Goal: Information Seeking & Learning: Learn about a topic

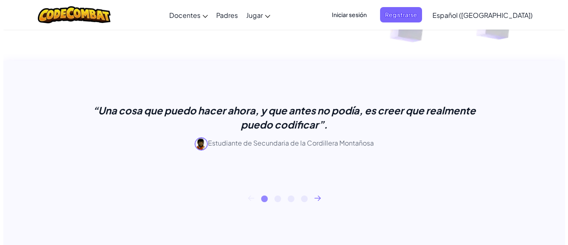
scroll to position [172, 0]
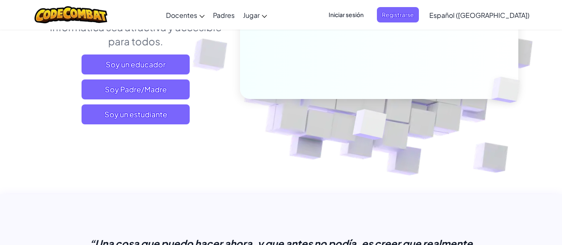
click at [152, 114] on font "Soy un estudiante" at bounding box center [135, 114] width 63 height 10
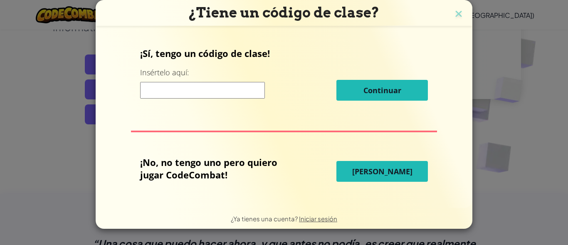
click at [351, 170] on button "[PERSON_NAME]" at bounding box center [381, 171] width 91 height 21
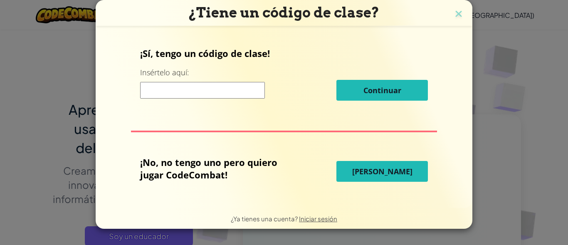
click at [367, 171] on font "[PERSON_NAME]" at bounding box center [382, 171] width 60 height 10
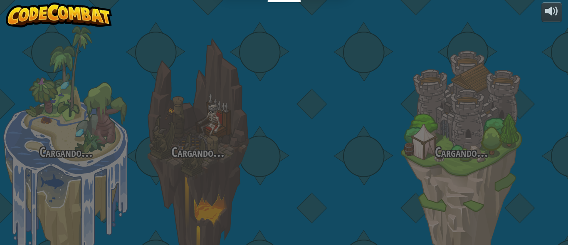
click at [211, 159] on div "Cargando... Cargando... Cargando... Cargando... Cargando... Cargando... Cargand…" at bounding box center [284, 122] width 568 height 245
select select "es-419"
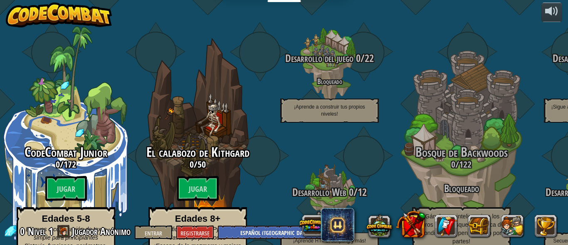
click at [197, 194] on font "Jugar" at bounding box center [198, 189] width 18 height 10
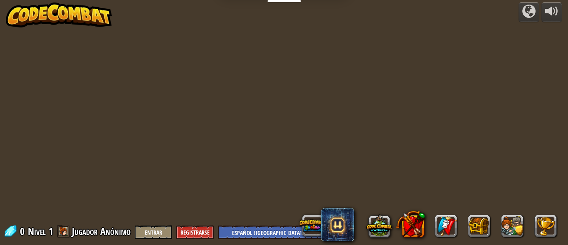
select select "es-419"
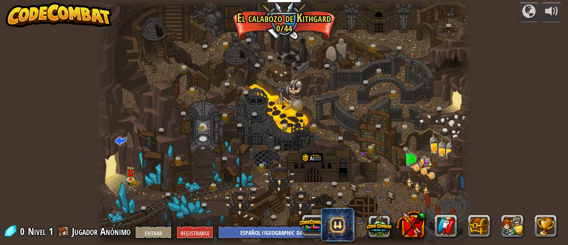
select select "es-419"
click at [192, 233] on font "Registrarse" at bounding box center [194, 233] width 29 height 8
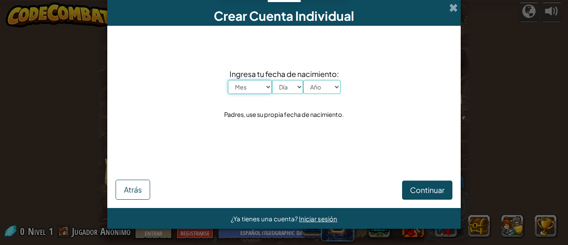
click at [266, 85] on select "Mes Enero Febrero Marzo Abril Mayonesa Junio [PERSON_NAME] Septiembre Octubre N…" at bounding box center [250, 87] width 44 height 14
select select "12"
click at [228, 80] on select "Mes Enero Febrero Marzo Abril Mayonesa Junio [PERSON_NAME] Septiembre Octubre N…" at bounding box center [250, 87] width 44 height 14
click at [299, 85] on select "Día 1 2 3 4 5 6 7 8 9 10 11 12 13 14 15 16 17 18 19 20 21 22 23 24 25 26 27 28 …" at bounding box center [287, 87] width 31 height 14
select select "15"
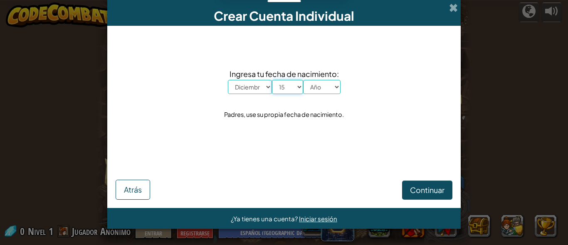
click at [272, 80] on select "Día 1 2 3 4 5 6 7 8 9 10 11 12 13 14 15 16 17 18 19 20 21 22 23 24 25 26 27 28 …" at bounding box center [287, 87] width 31 height 14
click at [338, 86] on select "Año 2025 2024 2023 2022 2021 2020 2019 2018 2017 2016 2015 2014 2013 2012 2011 …" at bounding box center [321, 87] width 37 height 14
select select "2008"
click at [303, 80] on select "Año 2025 2024 2023 2022 2021 2020 2019 2018 2017 2016 2015 2014 2013 2012 2011 …" at bounding box center [321, 87] width 37 height 14
click at [413, 191] on font "Continuar" at bounding box center [427, 190] width 35 height 10
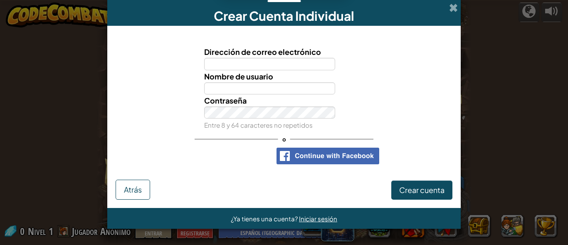
click at [456, 7] on span at bounding box center [453, 7] width 9 height 9
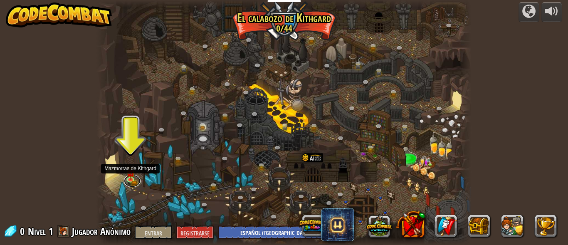
click at [130, 180] on link at bounding box center [132, 181] width 17 height 12
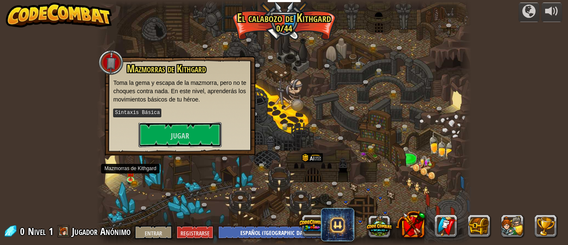
click at [173, 131] on font "Jugar" at bounding box center [180, 136] width 18 height 10
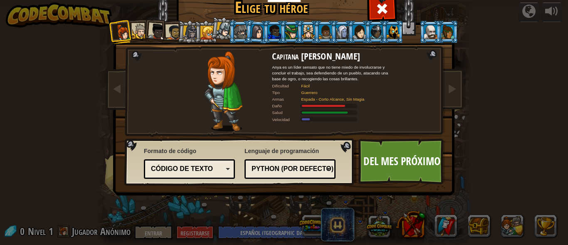
click at [387, 8] on div at bounding box center [382, 8] width 26 height 26
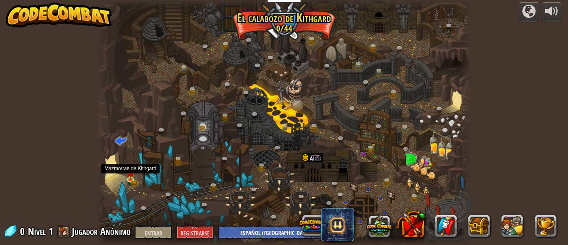
click at [131, 178] on img at bounding box center [130, 173] width 8 height 14
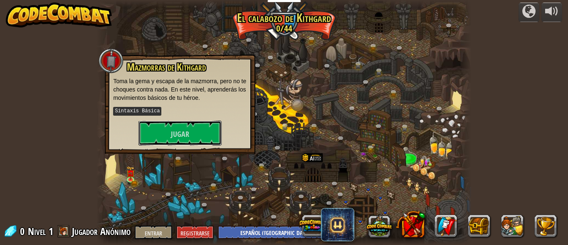
click at [163, 134] on button "Jugar" at bounding box center [179, 133] width 83 height 25
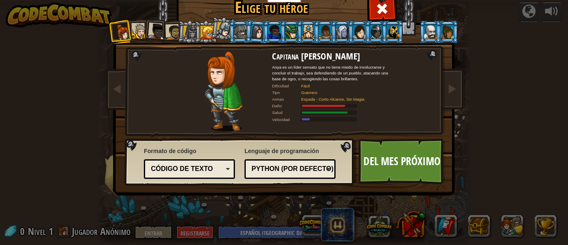
click at [385, 166] on font "Del mes próximo" at bounding box center [401, 160] width 77 height 15
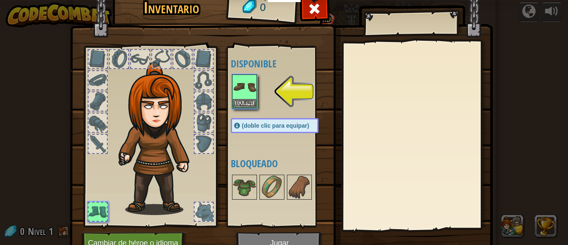
click at [243, 98] on img at bounding box center [244, 86] width 23 height 23
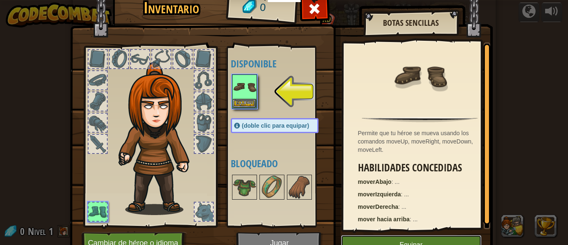
click at [356, 237] on button "Equipar" at bounding box center [411, 245] width 141 height 21
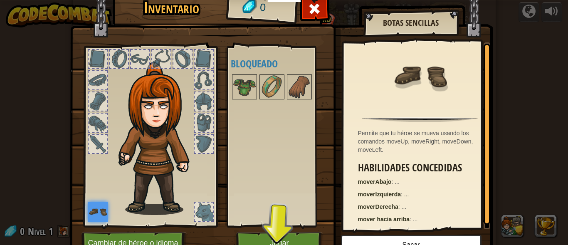
click at [334, 229] on img at bounding box center [281, 112] width 423 height 302
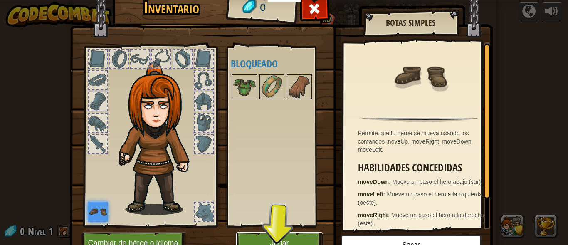
click at [292, 237] on button "Jugar" at bounding box center [279, 243] width 87 height 23
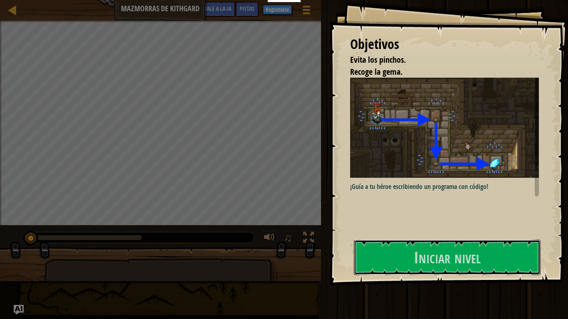
click at [382, 245] on button "Iniciar nivel" at bounding box center [447, 257] width 187 height 35
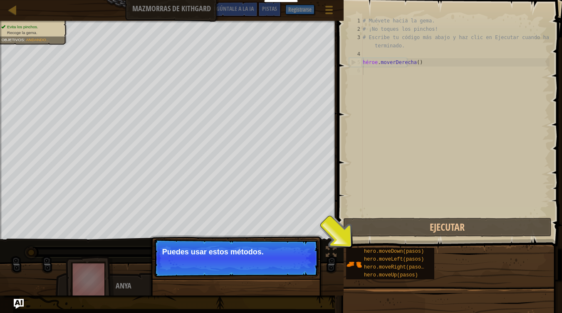
click at [368, 70] on div "# Muévete hacia la gema. # ¡No toques los pinchos! # Escribe tu código más abaj…" at bounding box center [455, 125] width 188 height 216
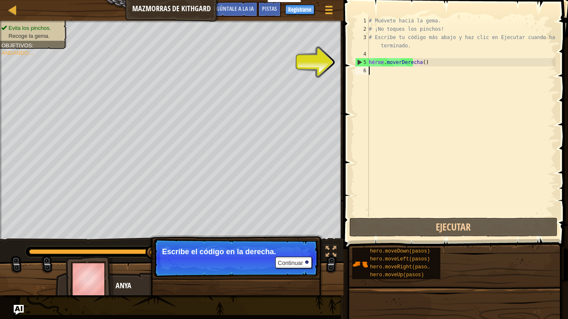
click at [370, 69] on div "# Muévete hacia la gema. # ¡No toques los pinchos! # Escribe tu código más abaj…" at bounding box center [461, 125] width 188 height 216
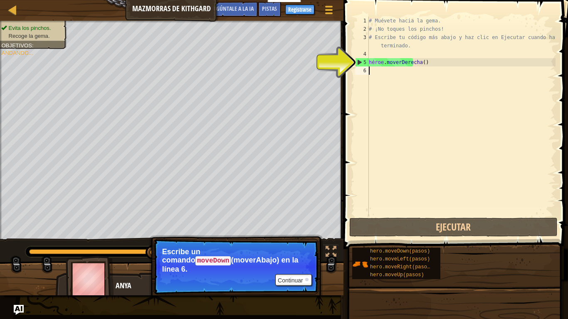
type textarea "m"
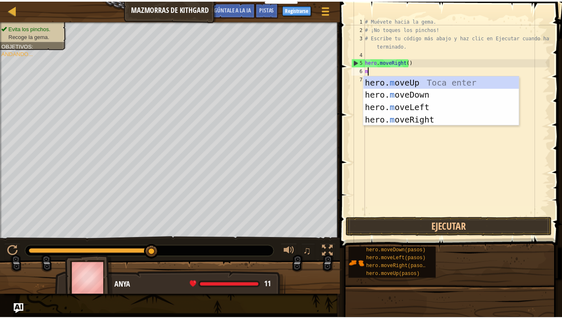
scroll to position [4, 0]
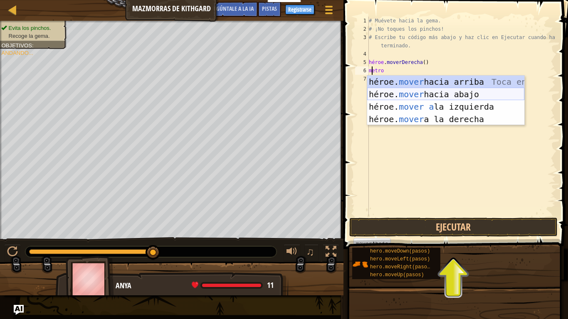
click at [422, 91] on div "héroe. mover hacia arriba [PERSON_NAME] entrar héroe. mover hacia abajo [PERSON…" at bounding box center [445, 113] width 157 height 75
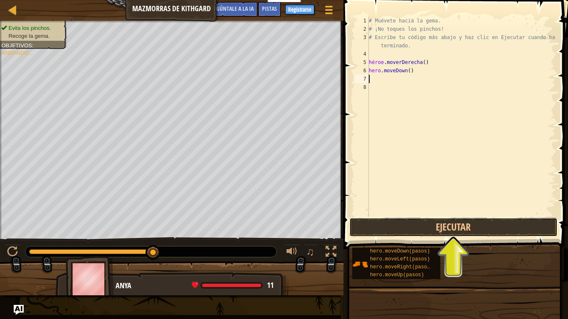
click at [384, 228] on button "Ejecutar" at bounding box center [453, 227] width 208 height 19
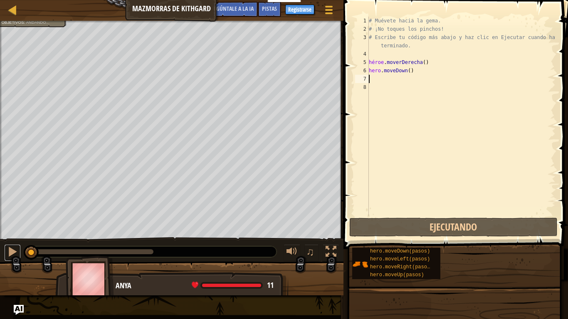
click at [10, 245] on div at bounding box center [12, 252] width 11 height 11
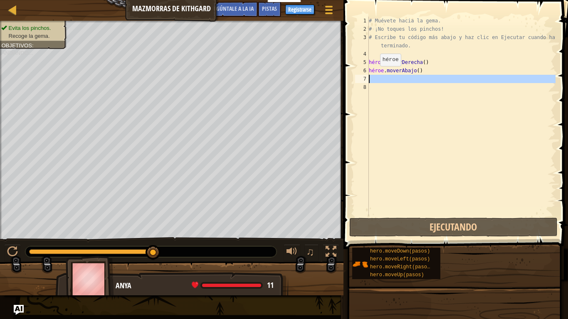
click at [368, 79] on div "7" at bounding box center [362, 79] width 14 height 8
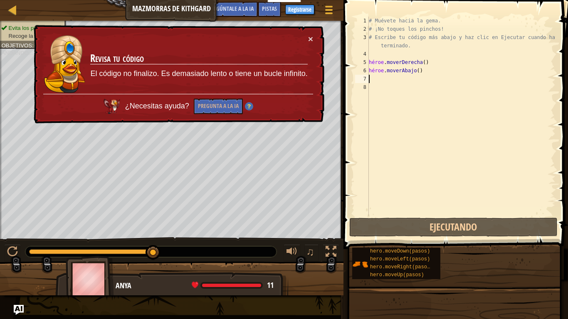
click at [425, 71] on div "# Muévete hacia la gema. # ¡No toques los pinchos! # Escribe tu código más abaj…" at bounding box center [461, 125] width 188 height 216
type textarea "hero.moveDown()"
click at [425, 71] on div "# Muévete hacia la gema. # ¡No toques los pinchos! # Escribe tu código más abaj…" at bounding box center [461, 125] width 188 height 216
click at [409, 103] on div "# Muévete hacia la gema. # ¡No toques los pinchos! # Escribe tu código más abaj…" at bounding box center [461, 125] width 188 height 216
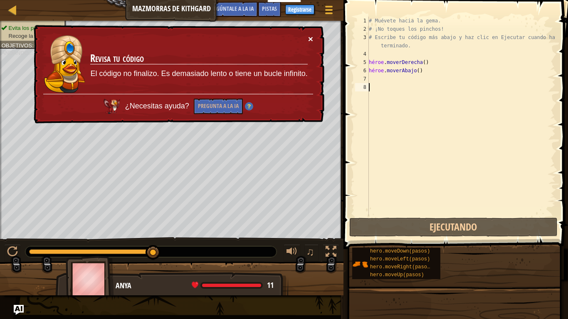
click at [311, 36] on font "×" at bounding box center [310, 39] width 5 height 10
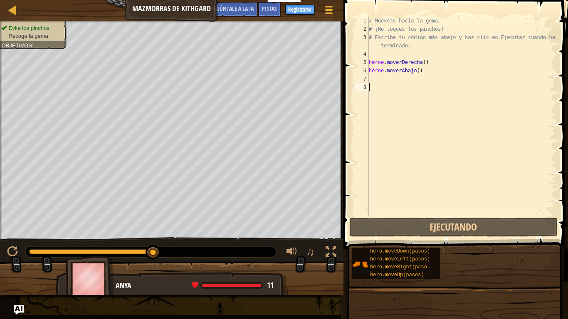
click at [371, 78] on div "# Muévete hacia la gema. # ¡No toques los pinchos! # Escribe tu código más abaj…" at bounding box center [461, 125] width 188 height 216
type textarea "m"
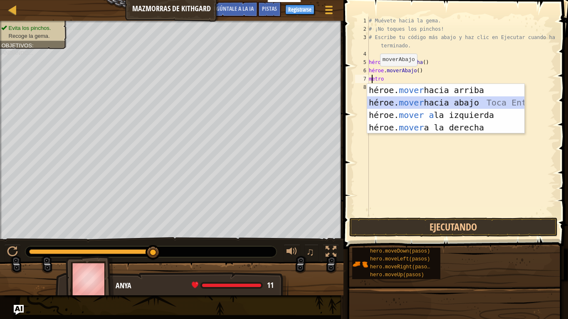
click at [397, 104] on div "héroe. mover hacia arriba [PERSON_NAME] entrar héroe. mover hacia abajo [PERSON…" at bounding box center [445, 121] width 157 height 75
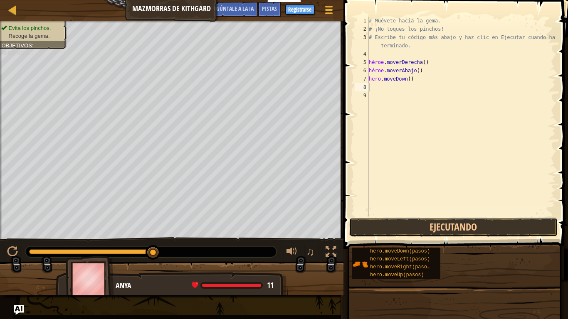
click at [399, 226] on button "Ejecutando" at bounding box center [453, 227] width 208 height 19
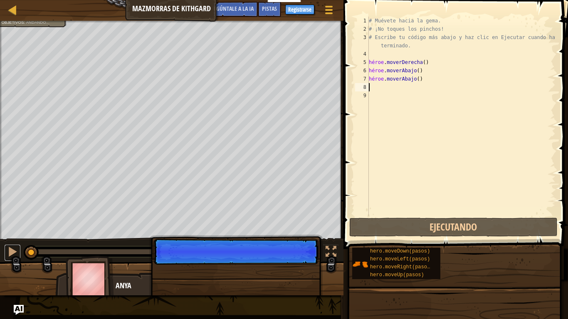
click at [9, 245] on div at bounding box center [12, 252] width 11 height 11
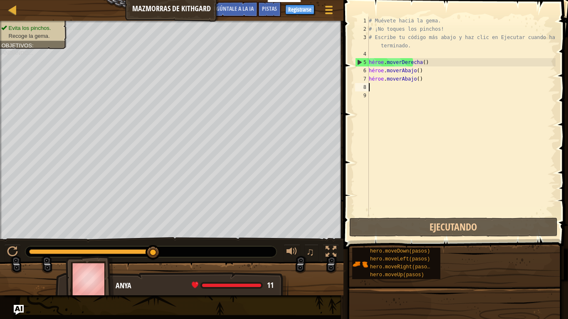
click at [247, 245] on div at bounding box center [150, 252] width 251 height 11
type textarea "m"
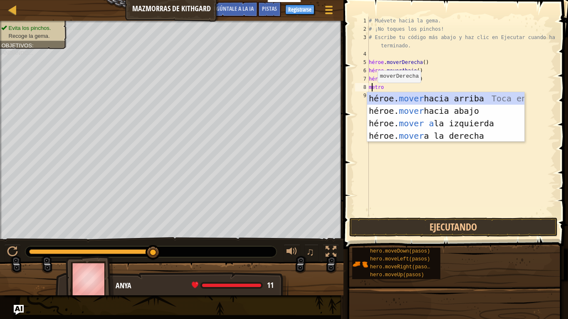
click at [381, 133] on div "héroe. mover hacia arriba [PERSON_NAME] entrar héroe. mover hacia abajo [PERSON…" at bounding box center [445, 129] width 157 height 75
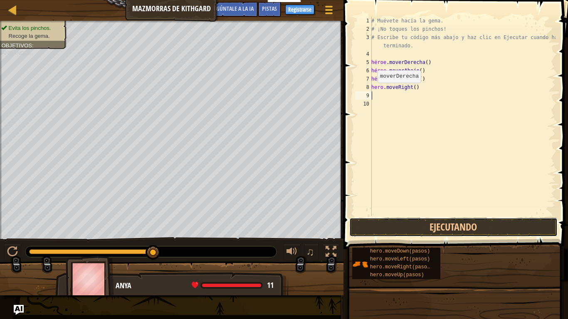
click at [356, 226] on button "Ejecutando" at bounding box center [453, 227] width 208 height 19
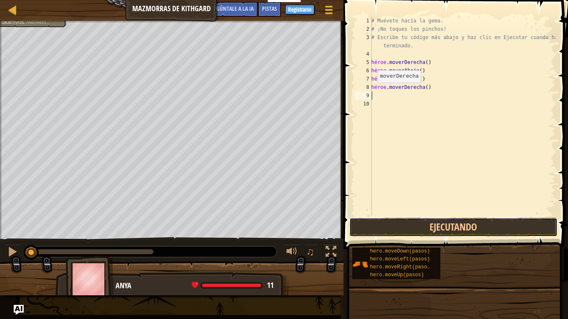
click at [371, 230] on button "Ejecutando" at bounding box center [453, 227] width 208 height 19
click at [15, 245] on div at bounding box center [12, 252] width 11 height 11
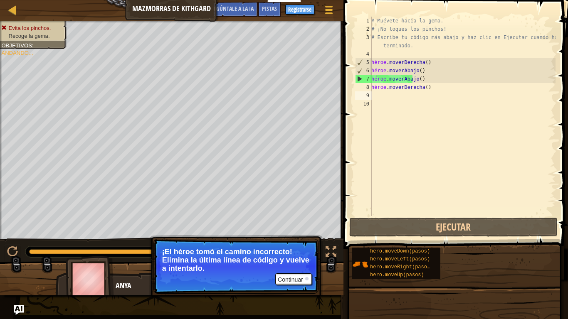
type textarea "m"
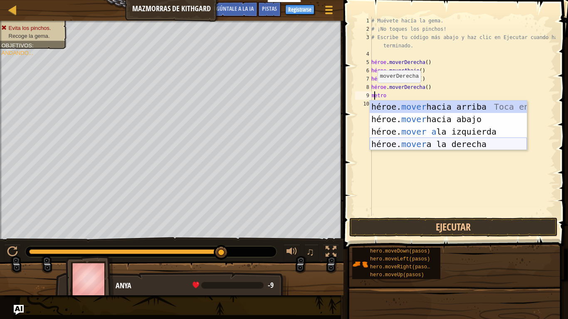
click at [414, 146] on div "héroe. mover hacia arriba [PERSON_NAME] entrar héroe. mover hacia abajo [PERSON…" at bounding box center [448, 138] width 157 height 75
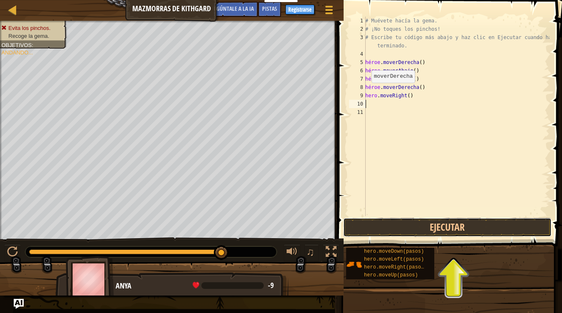
click at [397, 227] on button "Ejecutar" at bounding box center [447, 227] width 208 height 19
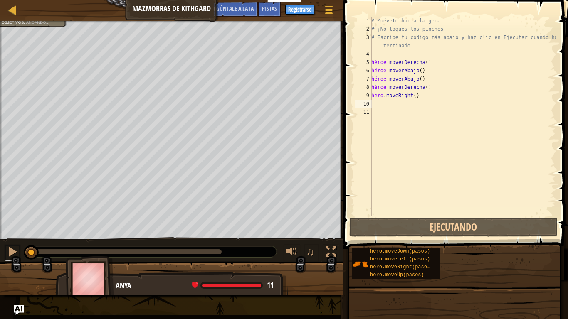
click at [11, 245] on div at bounding box center [12, 252] width 11 height 11
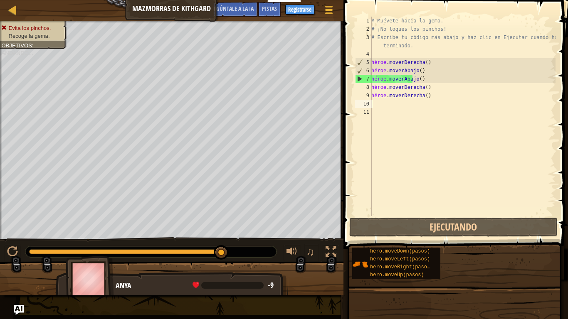
click at [426, 94] on div "# Muévete hacia la gema. # ¡No toques los pinchos! # Escribe tu código más abaj…" at bounding box center [463, 125] width 186 height 216
type textarea "hero.moveRight()"
click at [431, 96] on div "# Muévete hacia la gema. # ¡No toques los pinchos! # Escribe tu código más abaj…" at bounding box center [463, 125] width 186 height 216
click at [435, 97] on div "# Muévete hacia la gema. # ¡No toques los pinchos! # Escribe tu código más abaj…" at bounding box center [463, 125] width 186 height 216
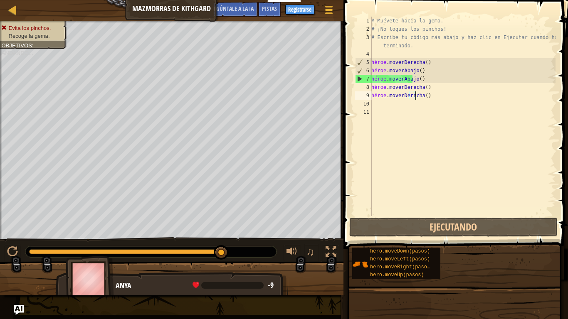
click at [432, 92] on div "# Muévete hacia la gema. # ¡No toques los pinchos! # Escribe tu código más abaj…" at bounding box center [463, 125] width 186 height 216
click at [422, 116] on div "# Muévete hacia la gema. # ¡No toques los pinchos! # Escribe tu código más abaj…" at bounding box center [463, 125] width 186 height 216
click at [434, 95] on div "# Muévete hacia la gema. # ¡No toques los pinchos! # Escribe tu código más abaj…" at bounding box center [463, 125] width 186 height 216
type textarea "hero.moveRight()"
click at [434, 95] on div "# Muévete hacia la gema. # ¡No toques los pinchos! # Escribe tu código más abaj…" at bounding box center [463, 125] width 186 height 216
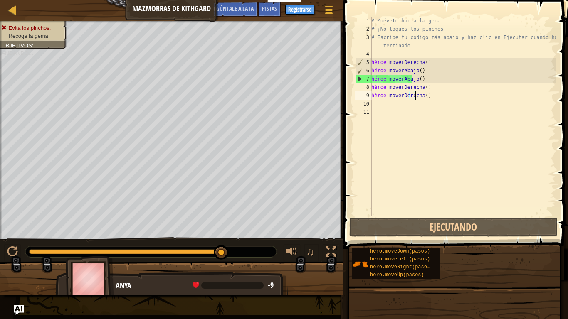
click at [434, 95] on div "# Muévete hacia la gema. # ¡No toques los pinchos! # Escribe tu código más abaj…" at bounding box center [463, 125] width 186 height 216
click at [427, 123] on div "# Muévete hacia la gema. # ¡No toques los pinchos! # Escribe tu código más abaj…" at bounding box center [463, 125] width 186 height 216
click at [416, 95] on div "# Muévete hacia la gema. # ¡No toques los pinchos! # Escribe tu código más abaj…" at bounding box center [463, 125] width 186 height 216
type textarea "hero.moveRight()"
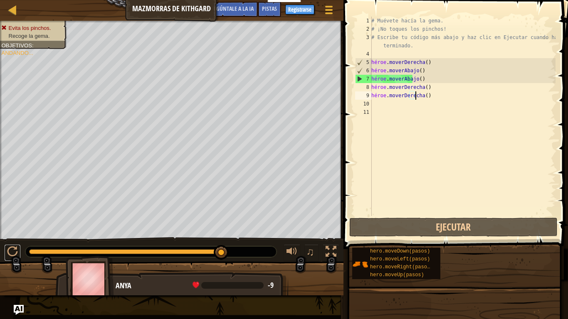
click at [13, 245] on div at bounding box center [12, 252] width 11 height 11
click at [376, 104] on div "# Muévete hacia la gema. # ¡No toques los pinchos! # Escribe tu código más abaj…" at bounding box center [463, 125] width 186 height 216
type textarea "m"
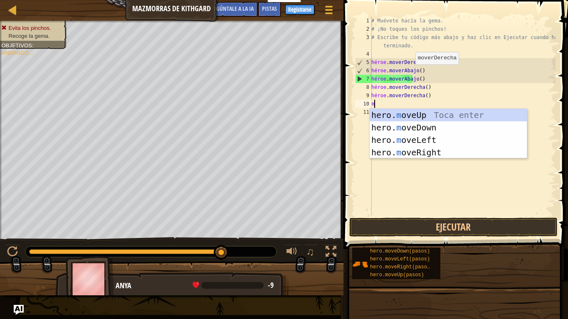
click at [390, 153] on div "hero. m oveUp Toca enter hero. m oveDown Toca enter hero. m oveLeft Toca enter …" at bounding box center [448, 146] width 157 height 75
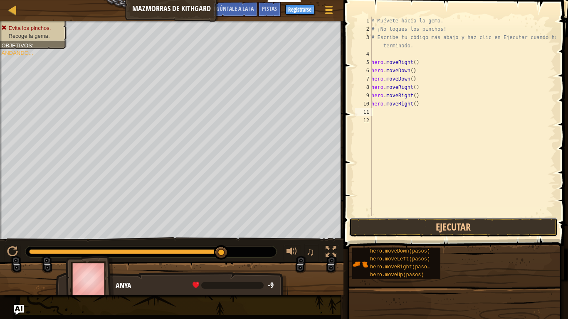
click at [415, 226] on button "Ejecutar" at bounding box center [453, 227] width 208 height 19
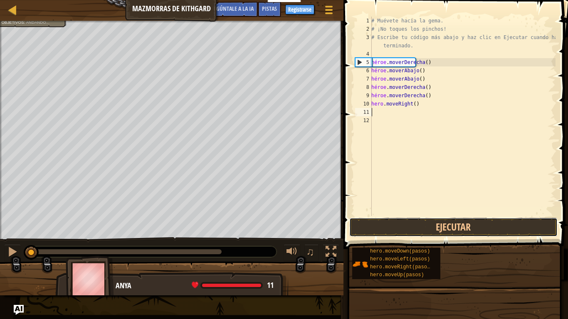
click at [414, 226] on button "Ejecutar" at bounding box center [453, 227] width 208 height 19
click at [414, 226] on button "Ejecutando" at bounding box center [453, 227] width 208 height 19
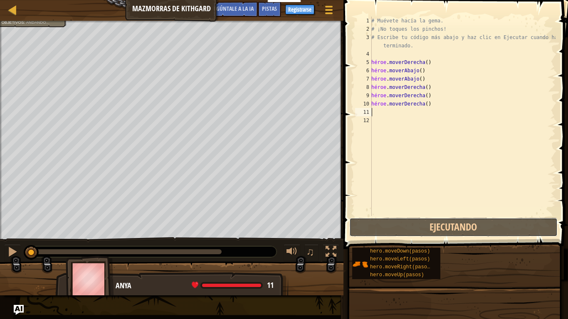
click at [427, 226] on button "Ejecutando" at bounding box center [453, 227] width 208 height 19
click at [431, 103] on div "# Muévete hacia la gema. # ¡No toques los pinchos! # Escribe tu código más abaj…" at bounding box center [463, 125] width 186 height 216
type textarea "hero.moveRight()"
click at [433, 103] on div "# Muévete hacia la gema. # ¡No toques los pinchos! # Escribe tu código más abaj…" at bounding box center [463, 125] width 186 height 216
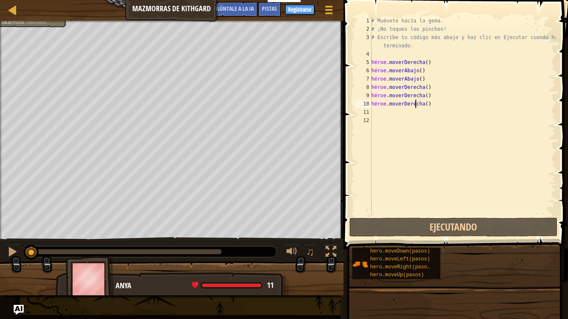
click at [433, 103] on div "# Muévete hacia la gema. # ¡No toques los pinchos! # Escribe tu código más abaj…" at bounding box center [463, 125] width 186 height 216
click at [435, 103] on div "# Muévete hacia la gema. # ¡No toques los pinchos! # Escribe tu código más abaj…" at bounding box center [463, 117] width 186 height 200
click at [410, 120] on div "# Muévete hacia la gema. # ¡No toques los pinchos! # Escribe tu código más abaj…" at bounding box center [463, 125] width 186 height 216
click at [425, 212] on div "# Muévete hacia la gema. # ¡No toques los pinchos! # Escribe tu código más abaj…" at bounding box center [463, 125] width 186 height 216
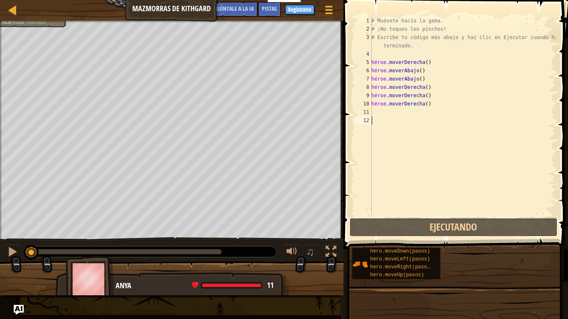
click at [430, 224] on button "Ejecutando" at bounding box center [453, 227] width 208 height 19
click at [11, 245] on div at bounding box center [12, 252] width 11 height 11
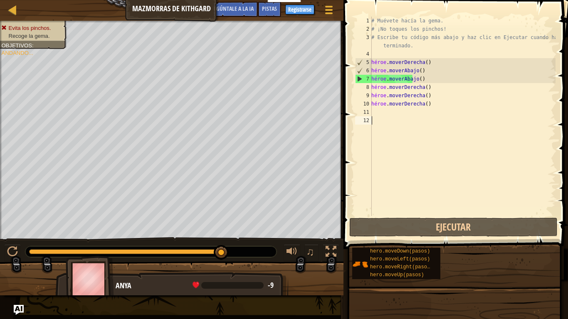
click at [374, 111] on div "# Muévete hacia la gema. # ¡No toques los pinchos! # Escribe tu código más abaj…" at bounding box center [463, 125] width 186 height 216
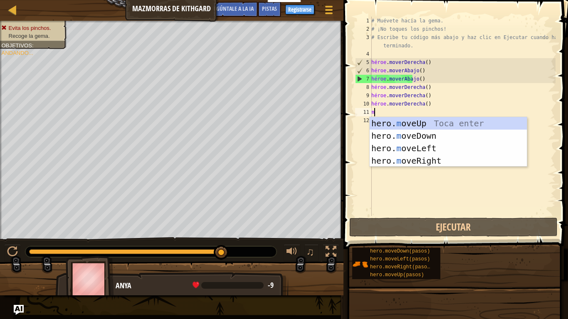
type textarea "m"
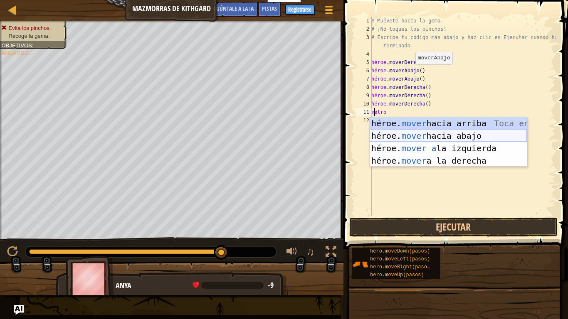
click at [415, 131] on div "héroe. mover hacia arriba [PERSON_NAME] entrar héroe. mover hacia abajo [PERSON…" at bounding box center [448, 154] width 157 height 75
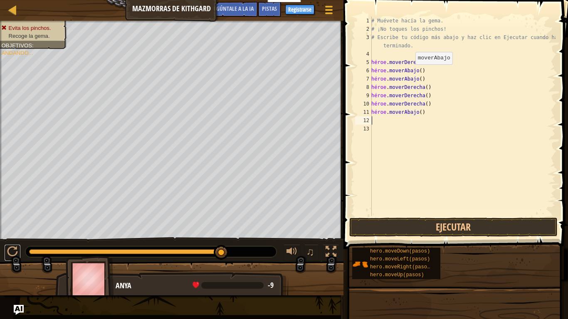
click at [8, 245] on div at bounding box center [12, 252] width 11 height 11
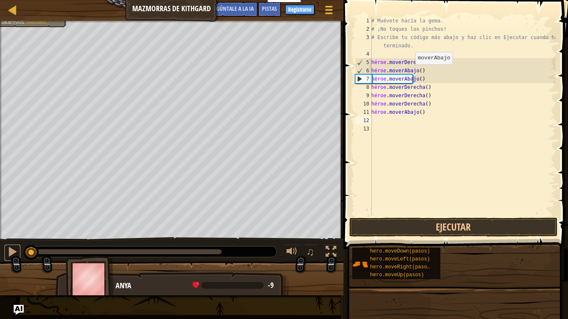
click at [8, 245] on div at bounding box center [12, 252] width 11 height 11
click at [0, 0] on div at bounding box center [0, 0] width 0 height 0
click at [18, 245] on button at bounding box center [12, 253] width 17 height 17
click at [15, 245] on div at bounding box center [12, 252] width 11 height 11
click at [0, 0] on div at bounding box center [0, 0] width 0 height 0
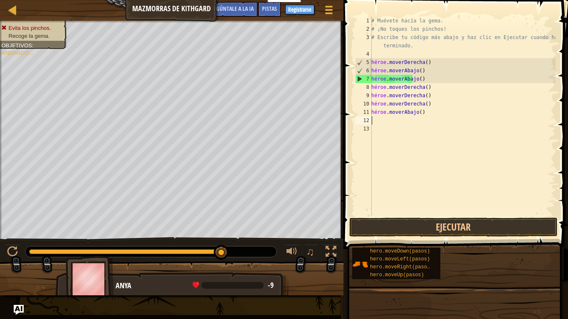
click at [431, 113] on div "# Muévete hacia la gema. # ¡No toques los pinchos! # Escribe tu código más abaj…" at bounding box center [463, 125] width 186 height 216
click at [434, 113] on div "# Muévete hacia la gema. # ¡No toques los pinchos! # Escribe tu código más abaj…" at bounding box center [463, 125] width 186 height 216
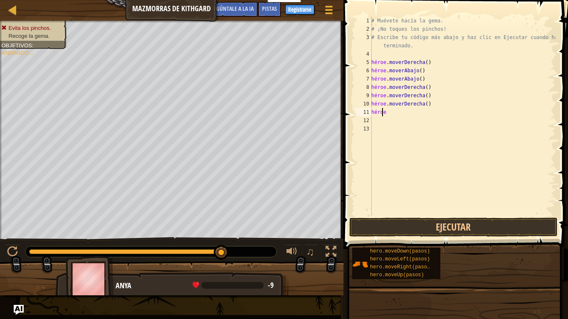
type textarea "h"
click at [427, 97] on div "# Muévete hacia la gema. # ¡No toques los pinchos! # Escribe tu código más abaj…" at bounding box center [463, 125] width 186 height 216
type textarea "h"
click at [437, 88] on div "# Muévete hacia la gema. # ¡No toques los pinchos! # Escribe tu código más abaj…" at bounding box center [463, 125] width 186 height 216
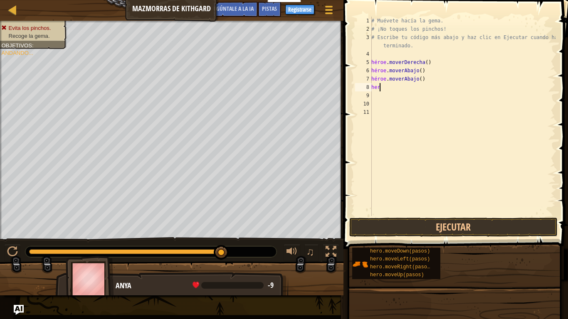
type textarea "h"
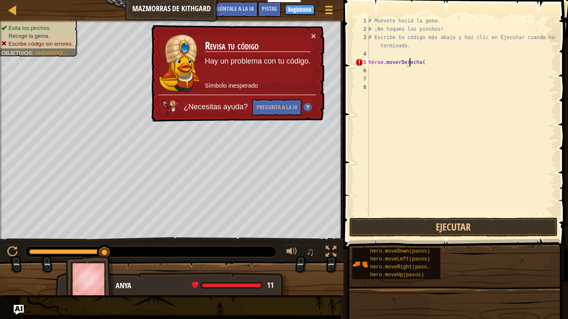
click at [446, 62] on div "# Muévete hacia la gema. # ¡No toques los pinchos! # Escribe tu código más abaj…" at bounding box center [461, 125] width 189 height 216
click at [439, 61] on div "# Muévete hacia la gema. # ¡No toques los pinchos! # Escribe tu código más abaj…" at bounding box center [461, 125] width 189 height 216
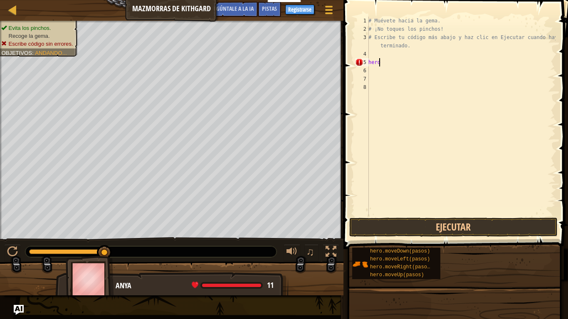
type textarea "h"
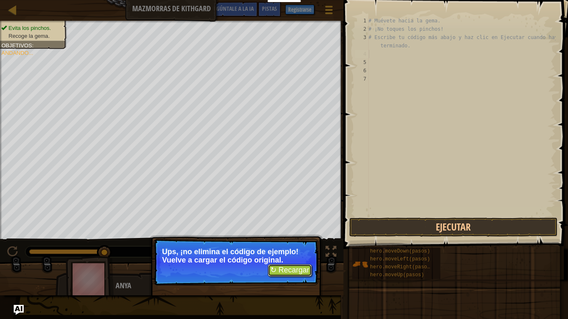
click at [302, 245] on font "↻ Recargar" at bounding box center [289, 270] width 39 height 8
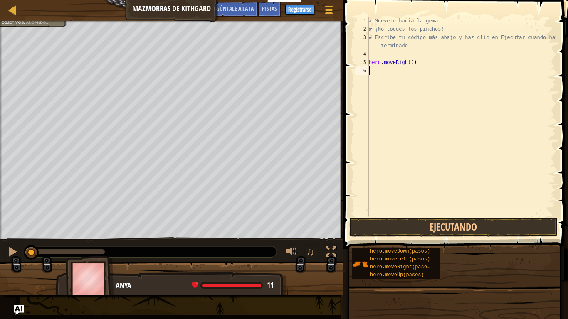
type textarea "m"
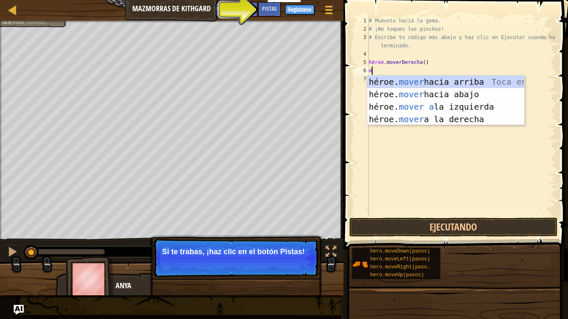
click at [387, 95] on div "héroe. mover hacia arriba [PERSON_NAME] entrar héroe. mover hacia abajo [PERSON…" at bounding box center [445, 113] width 157 height 75
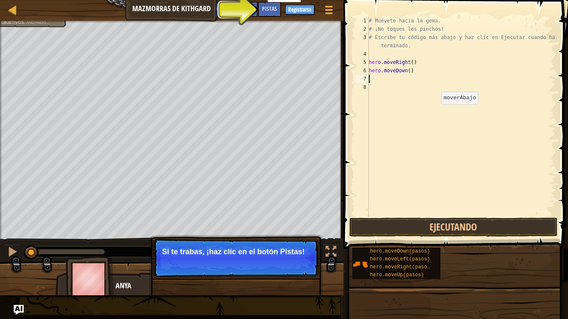
type textarea "m"
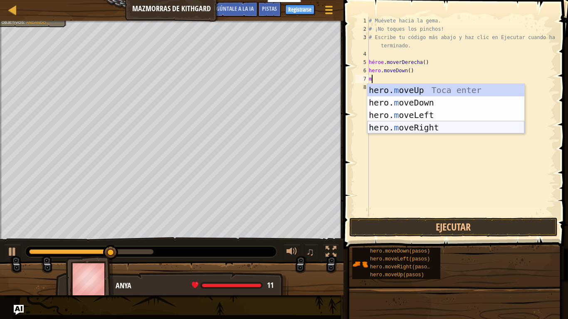
click at [386, 127] on div "hero. m oveUp Toca enter hero. m oveDown Toca enter hero. m oveLeft Toca enter …" at bounding box center [445, 121] width 157 height 75
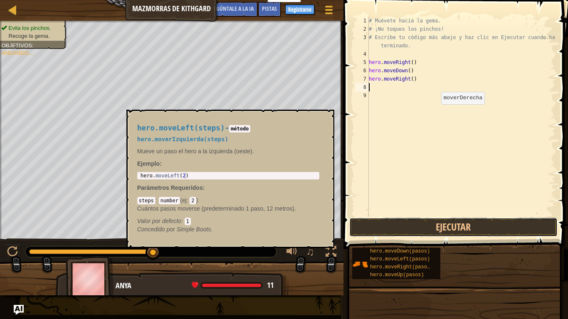
click at [397, 233] on button "Ejecutar" at bounding box center [453, 227] width 208 height 19
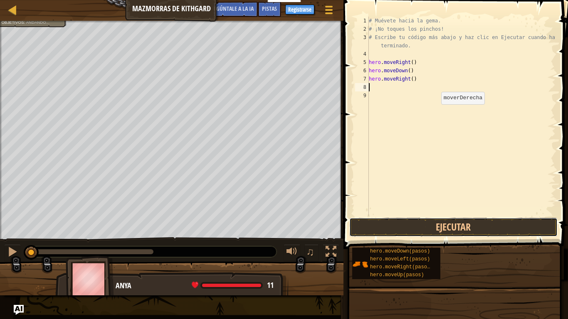
click at [396, 223] on button "Ejecutar" at bounding box center [453, 227] width 208 height 19
click at [10, 245] on div at bounding box center [12, 252] width 11 height 11
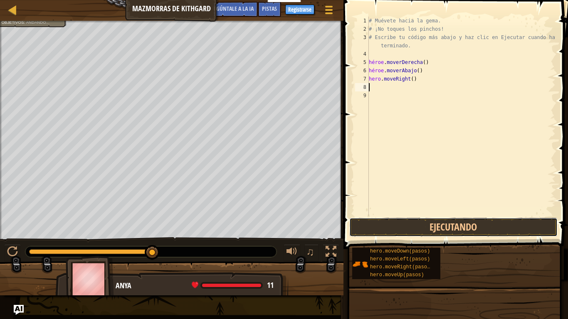
click at [387, 231] on button "Ejecutando" at bounding box center [453, 227] width 208 height 19
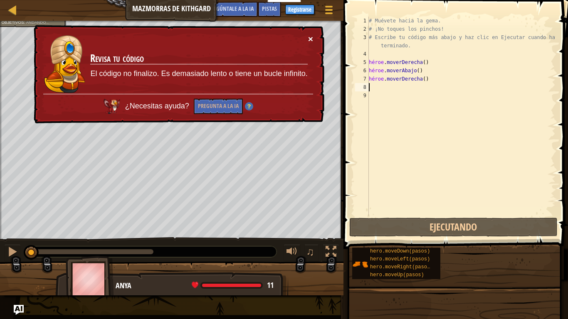
click at [311, 39] on font "×" at bounding box center [310, 39] width 5 height 10
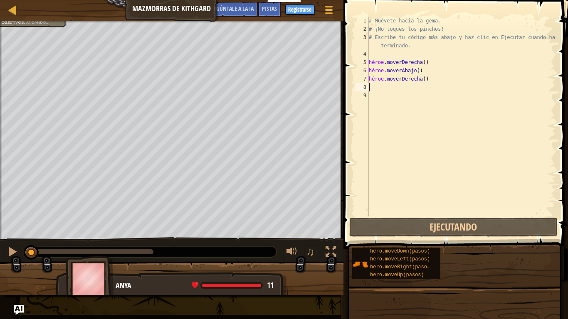
click at [384, 88] on div "# Muévete hacia la gema. # ¡No toques los pinchos! # Escribe tu código más abaj…" at bounding box center [461, 125] width 188 height 216
click at [435, 79] on div "# Muévete hacia la gema. # ¡No toques los pinchos! # Escribe tu código más abaj…" at bounding box center [461, 125] width 188 height 216
type textarea "hero.moveRight()"
click at [436, 79] on div "# Muévete hacia la gema. # ¡No toques los pinchos! # Escribe tu código más abaj…" at bounding box center [461, 125] width 188 height 216
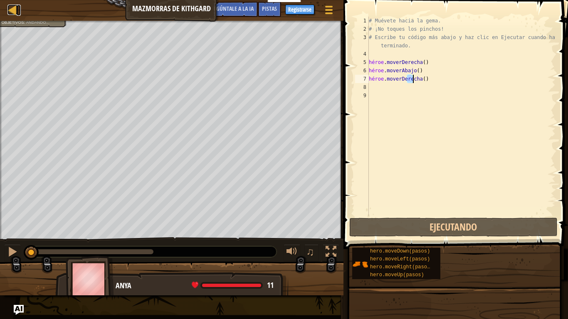
click at [13, 13] on div at bounding box center [12, 10] width 10 height 10
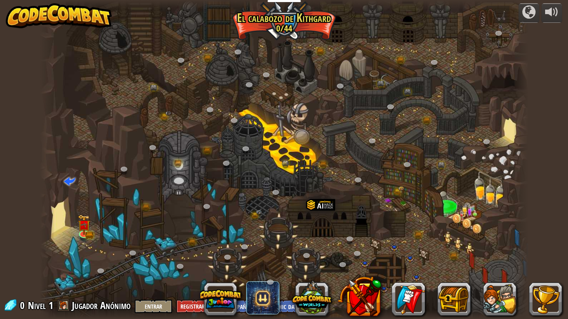
select select "es-419"
click at [54, 26] on img at bounding box center [59, 15] width 106 height 25
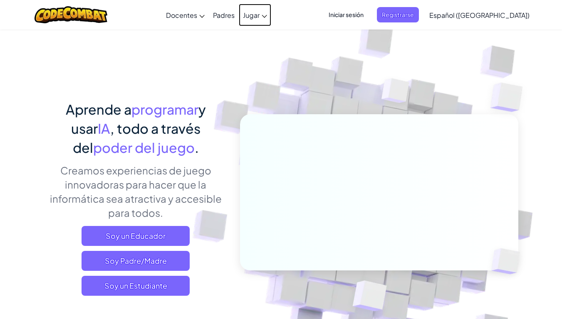
click at [271, 21] on link "Jugar" at bounding box center [255, 15] width 32 height 22
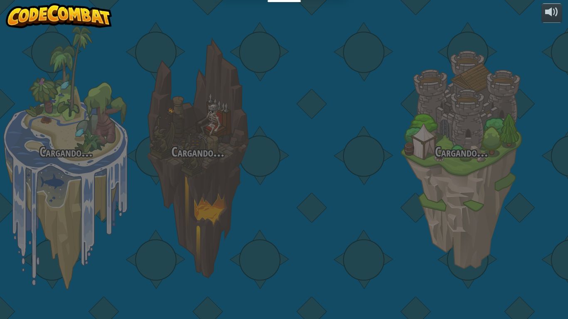
click at [74, 10] on img at bounding box center [59, 15] width 106 height 25
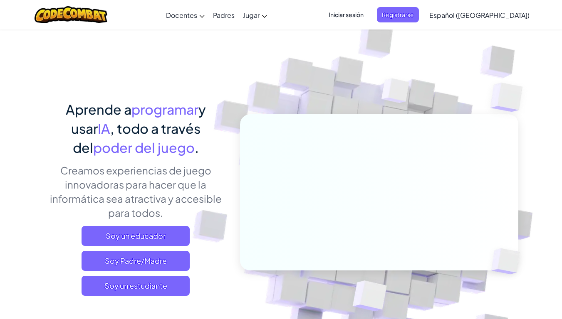
click at [277, 29] on div "[MEDICAL_DATA] la navegación Docentes Crear cuenta gratis Soluciones para Escue…" at bounding box center [281, 15] width 566 height 30
click at [284, 27] on div "[MEDICAL_DATA] la navegación Docentes Crear cuenta gratis Soluciones para Escue…" at bounding box center [281, 15] width 566 height 30
click at [558, 0] on div "[MEDICAL_DATA] la navegación Docentes Crear cuenta gratis Soluciones para Escue…" at bounding box center [281, 15] width 566 height 30
